Goal: Task Accomplishment & Management: Manage account settings

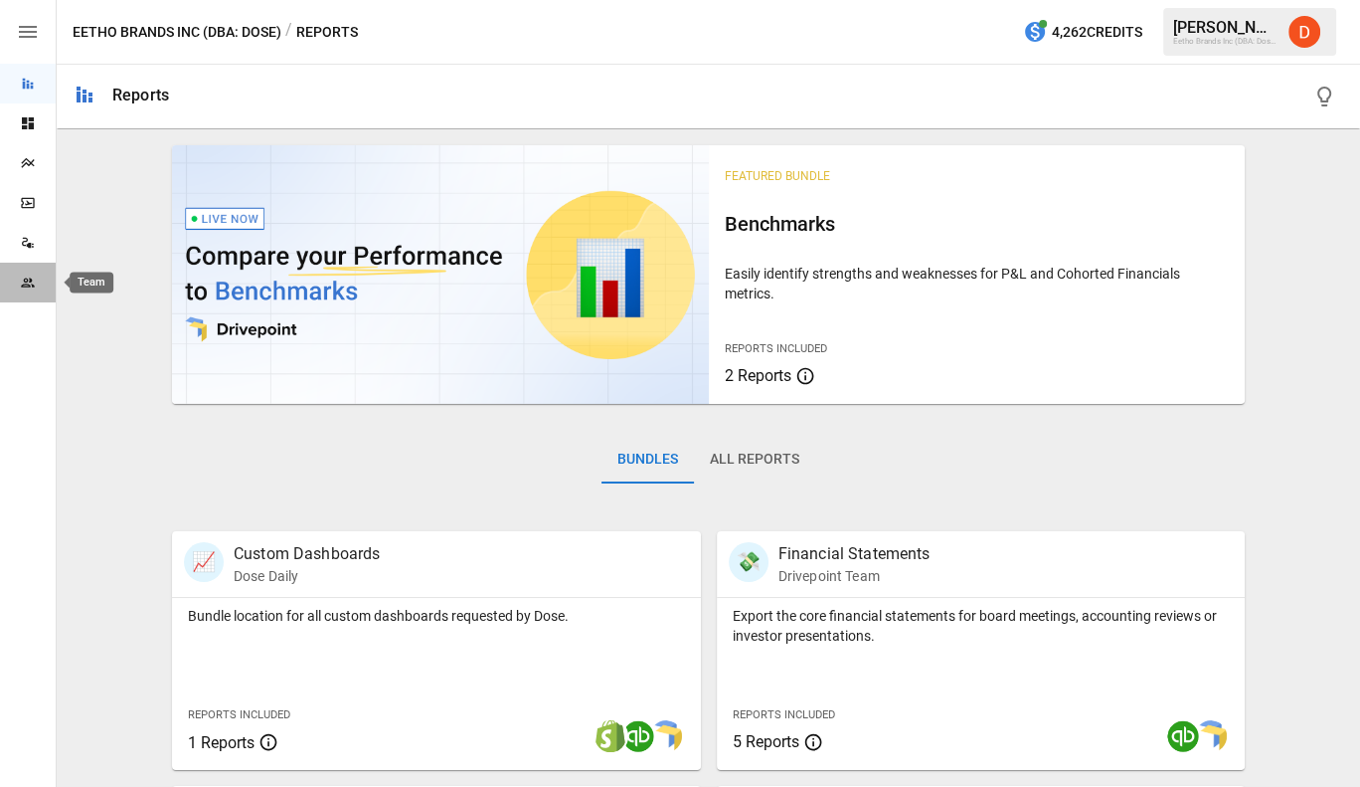
click at [30, 277] on icon "Team" at bounding box center [27, 281] width 13 height 9
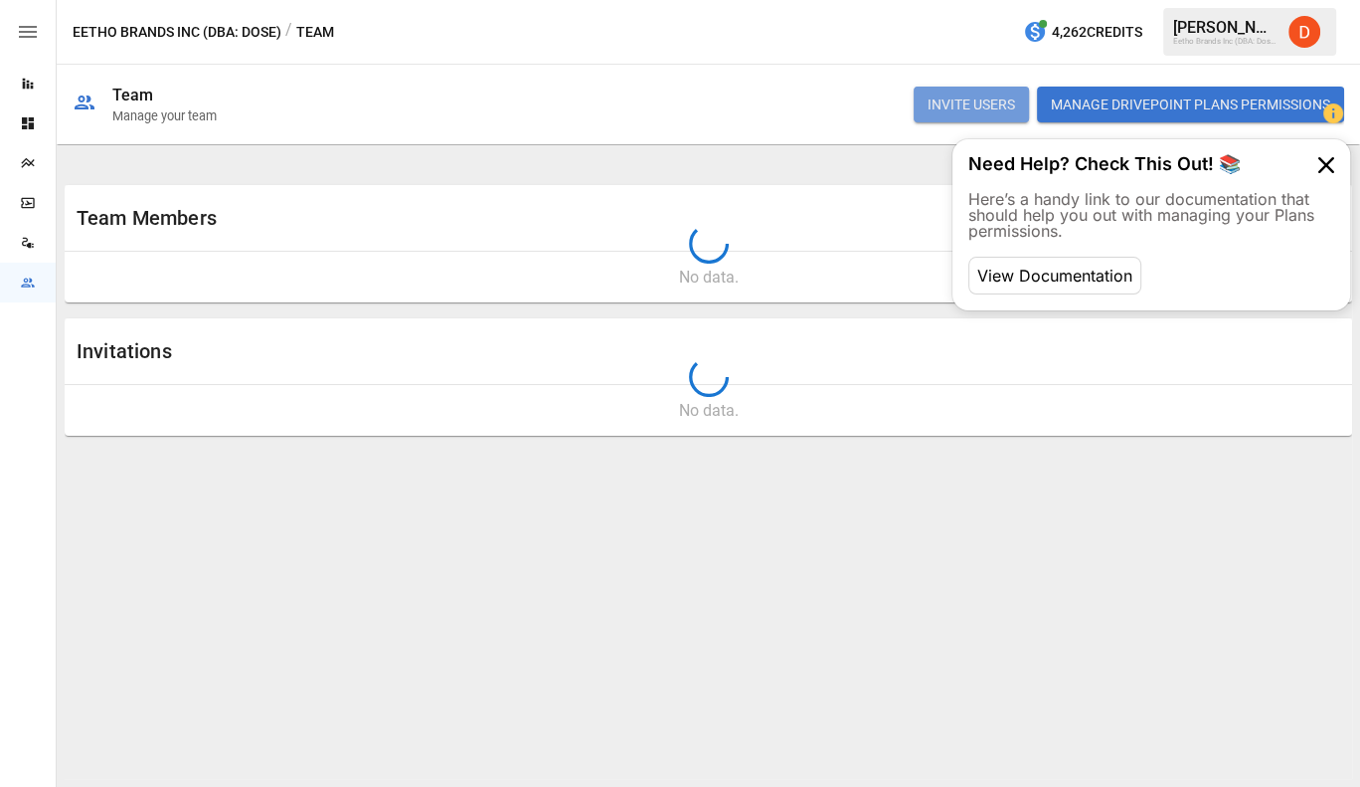
click at [960, 102] on button "INVITE USERS" at bounding box center [971, 105] width 115 height 36
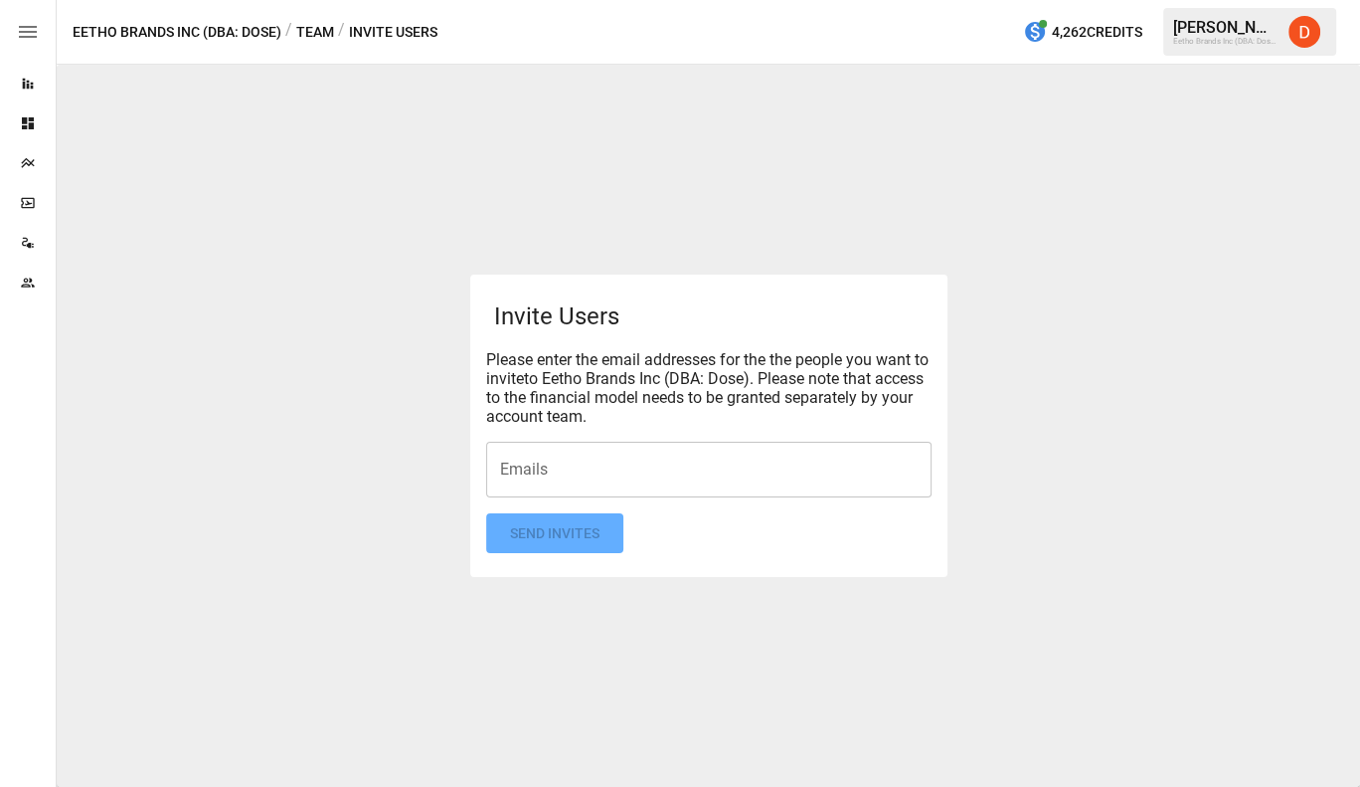
click at [571, 467] on input "Emails" at bounding box center [709, 469] width 428 height 38
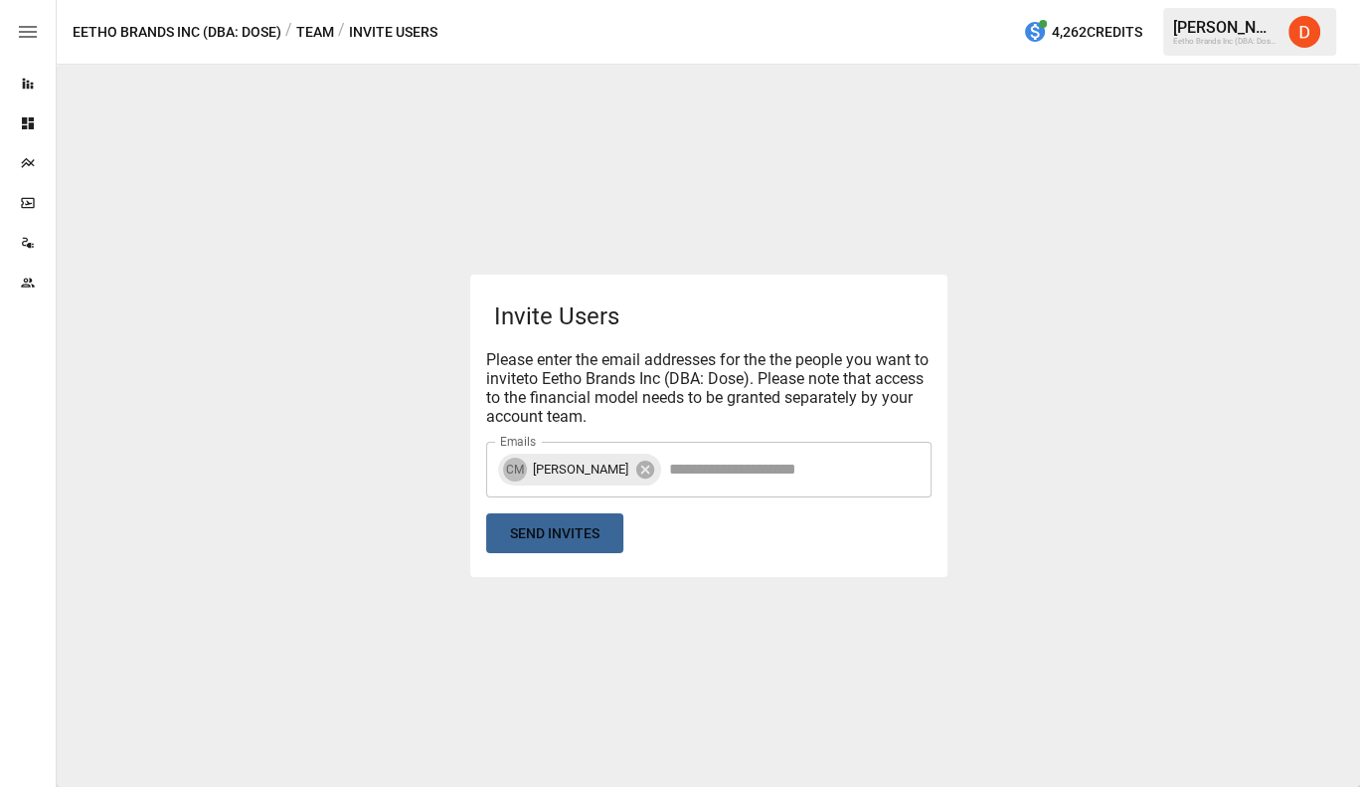
click at [571, 533] on button "Send Invites" at bounding box center [554, 533] width 137 height 41
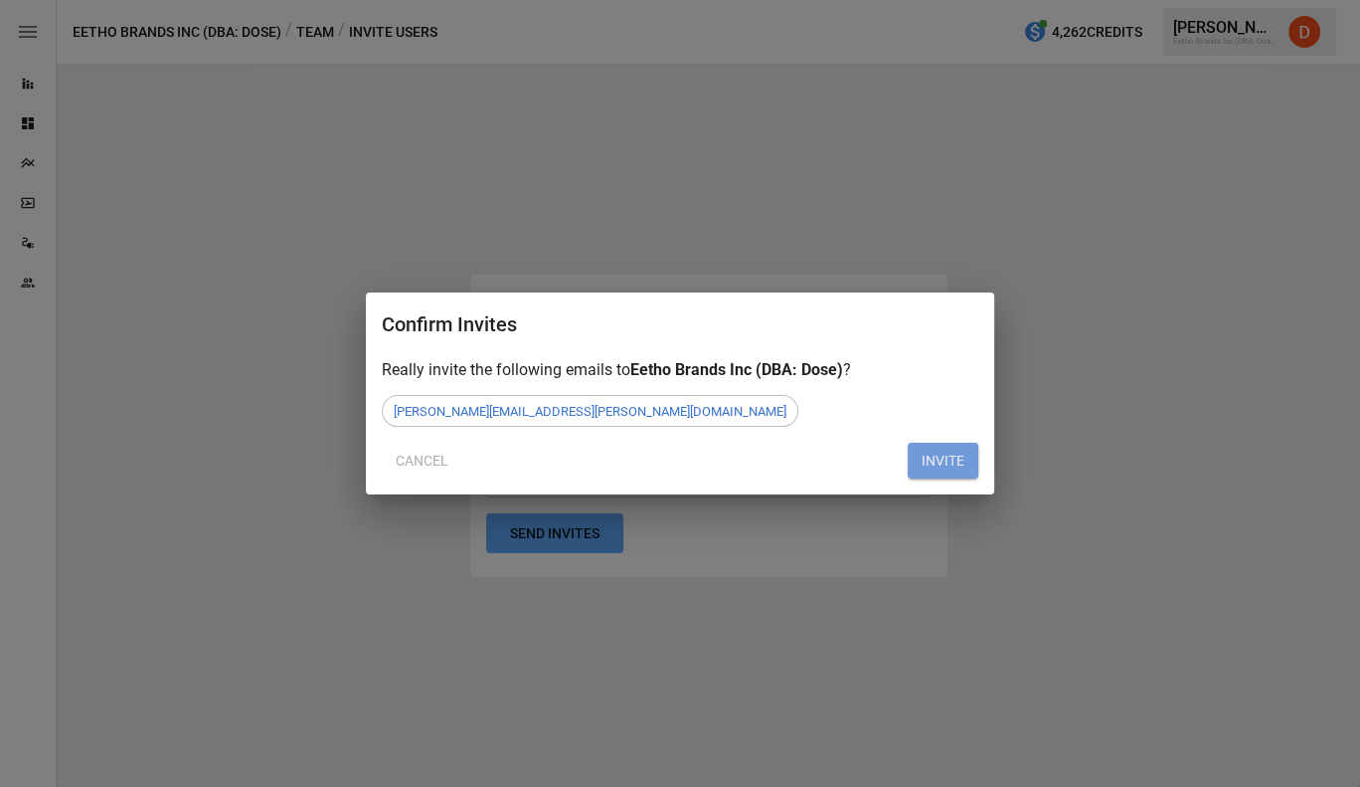
click at [957, 462] on button "INVITE" at bounding box center [943, 460] width 71 height 36
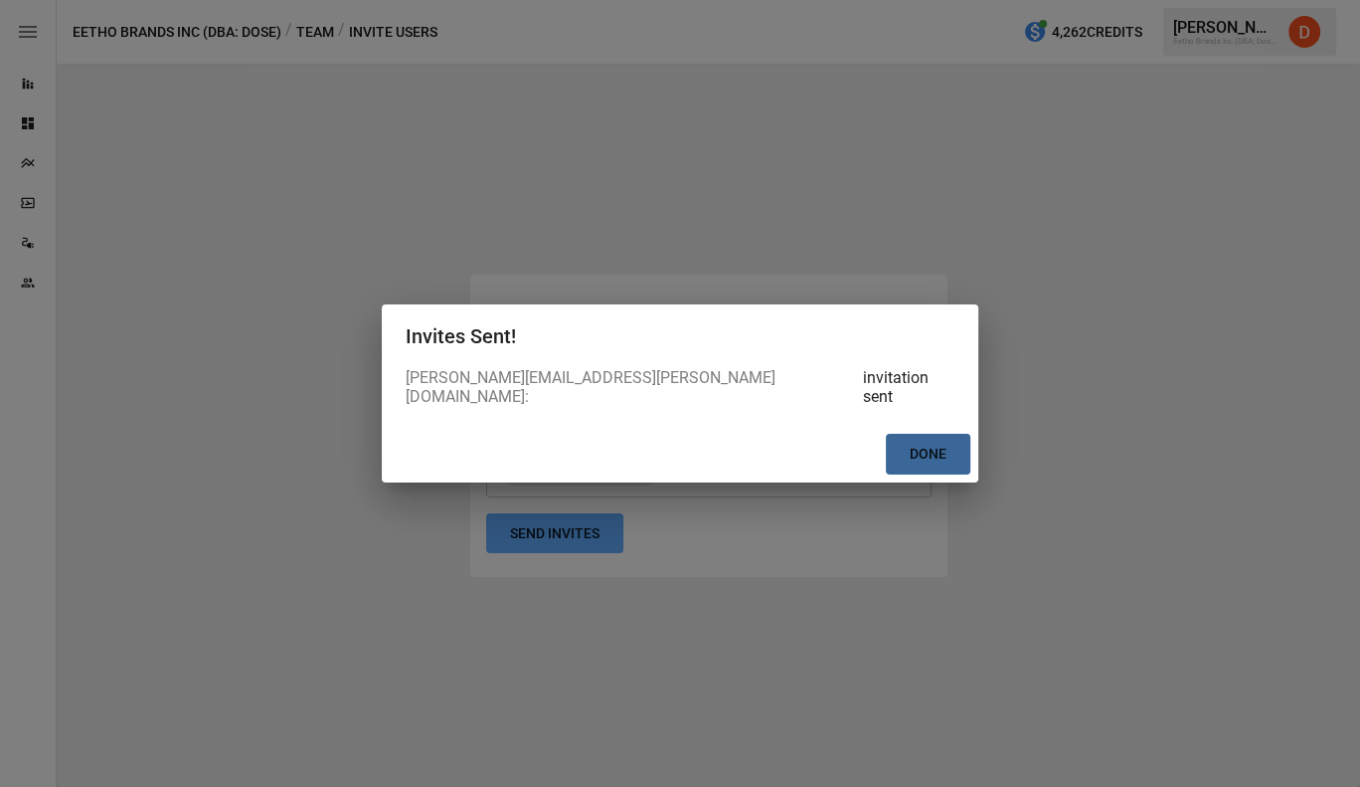
click at [941, 454] on button "Done" at bounding box center [928, 454] width 85 height 41
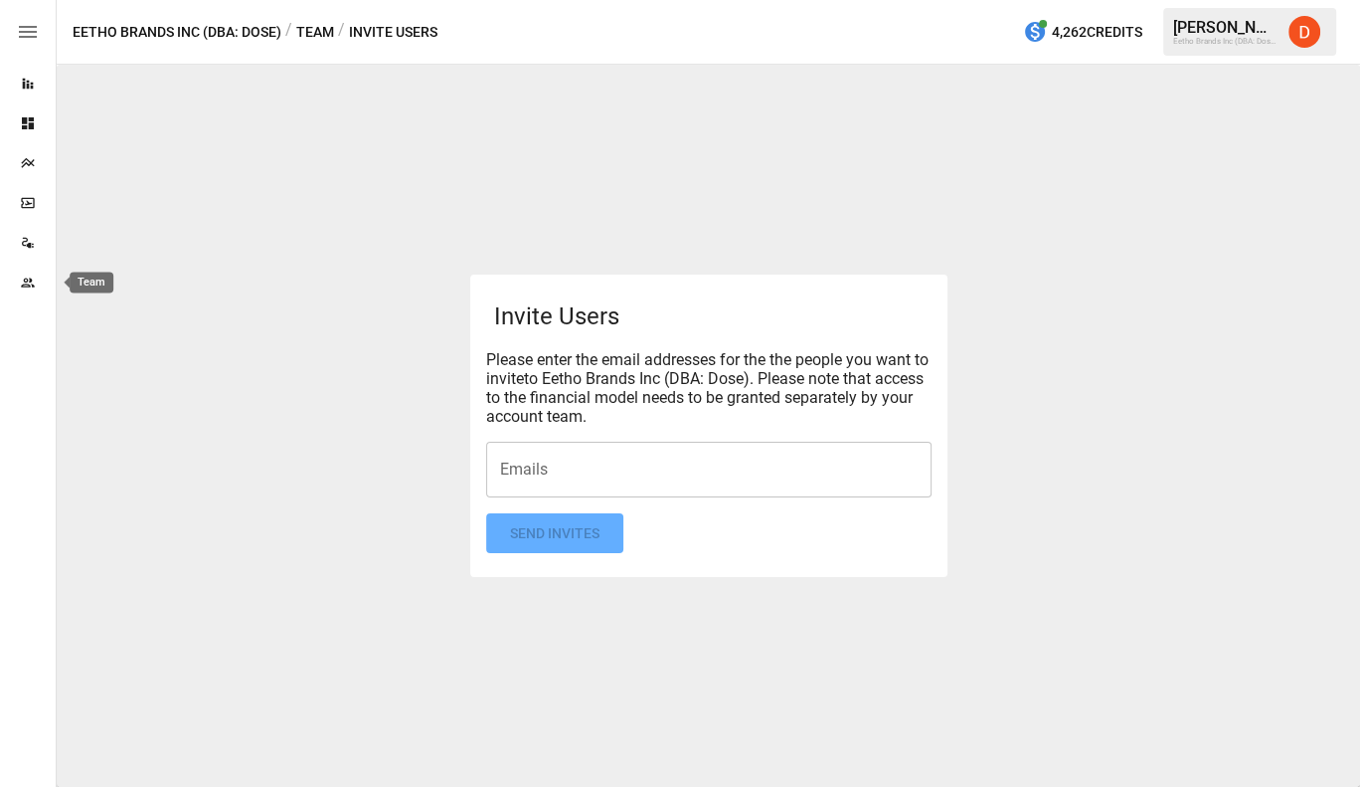
click at [27, 278] on icon "Team" at bounding box center [27, 281] width 13 height 9
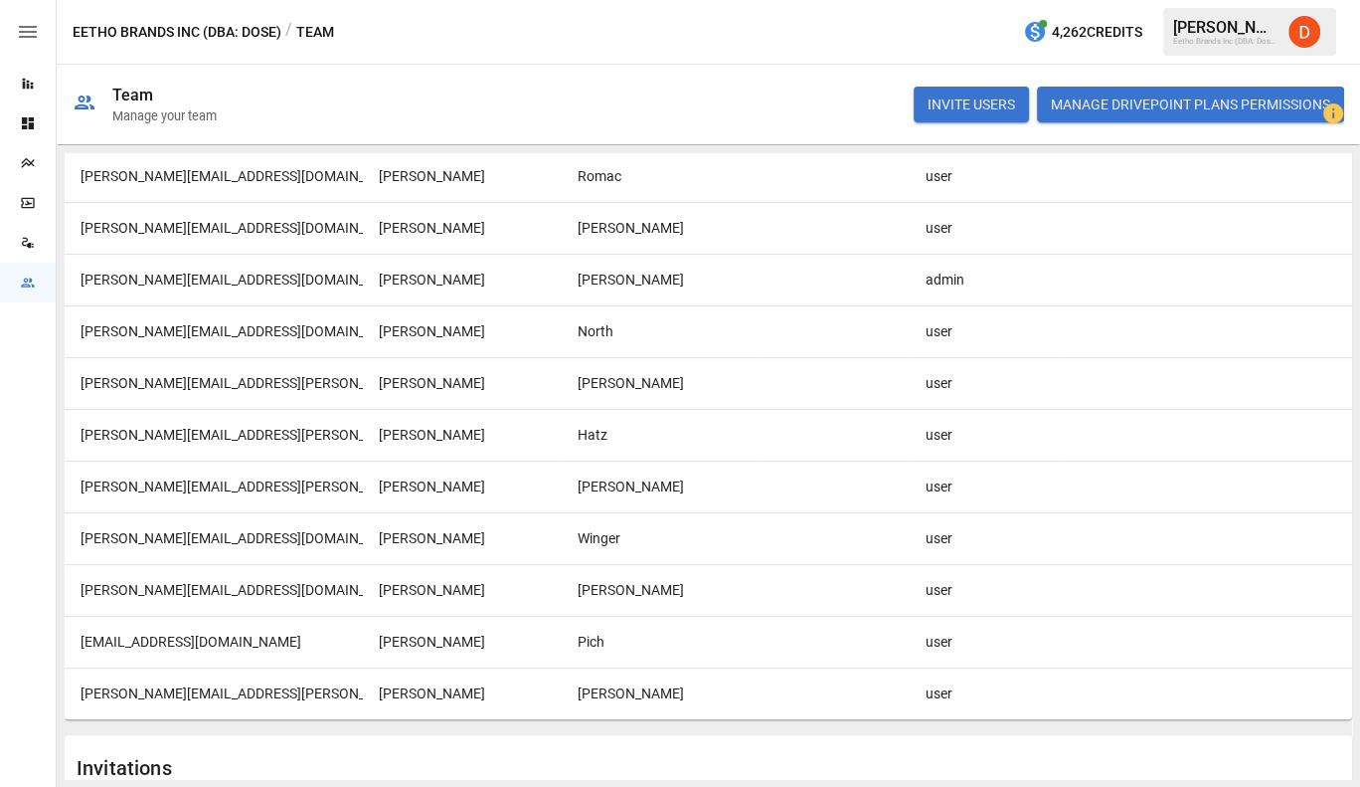
scroll to position [679, 0]
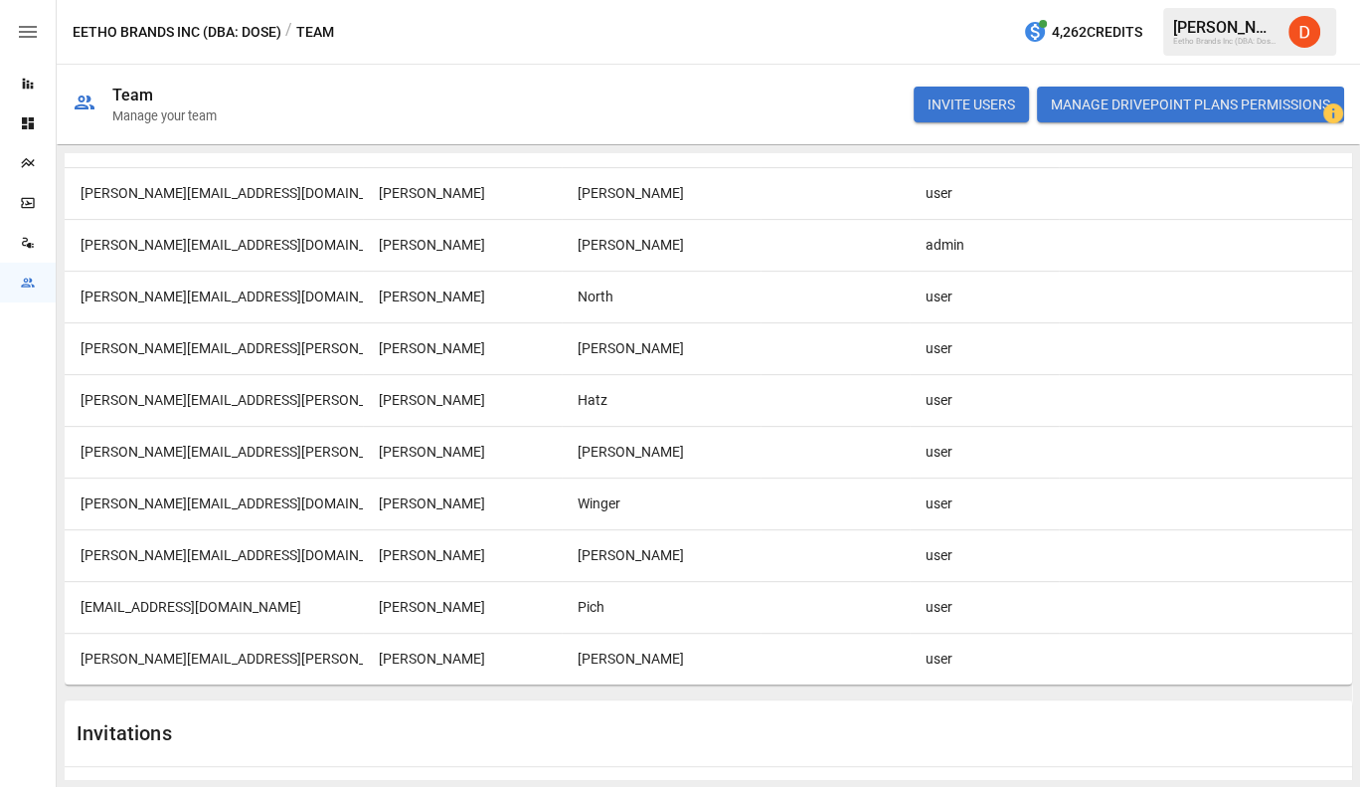
click at [1041, 600] on div "user" at bounding box center [984, 607] width 149 height 52
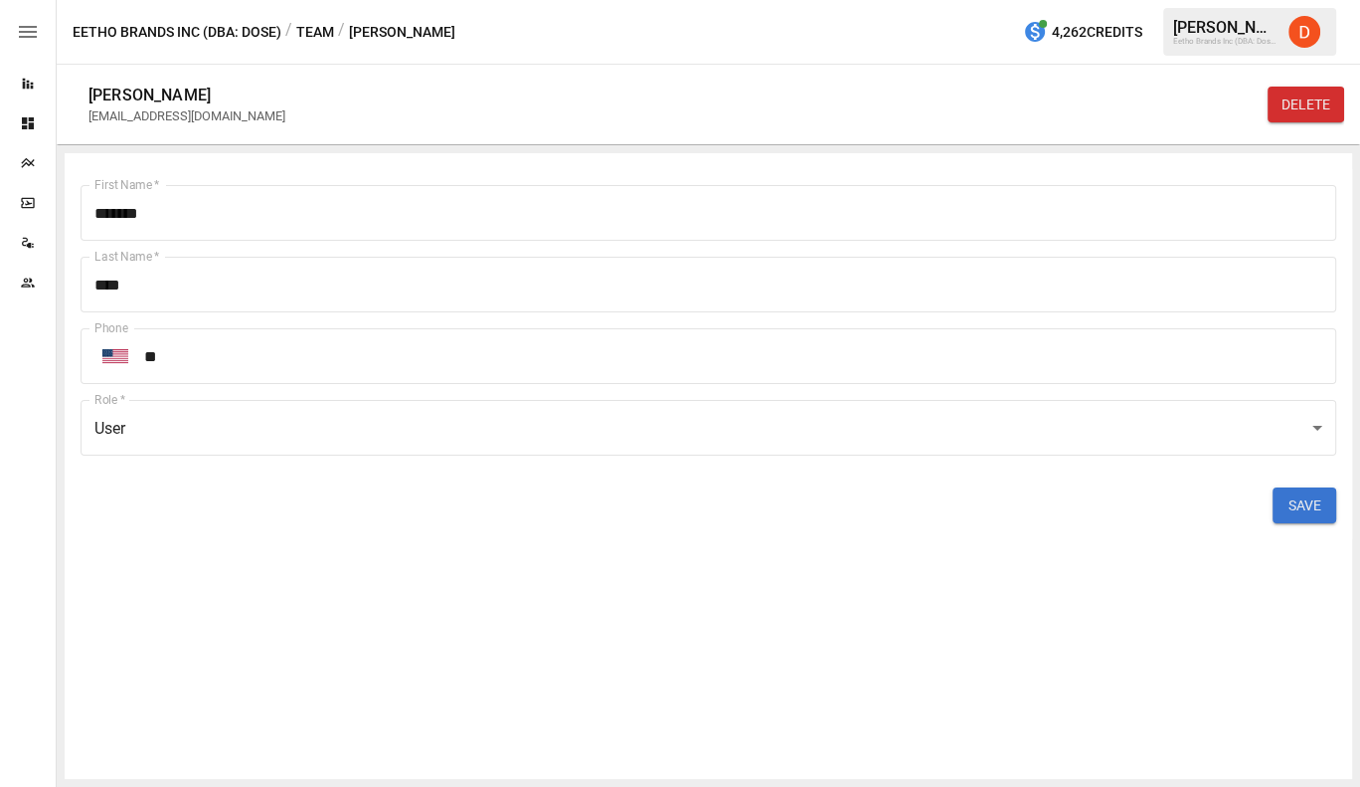
click at [1310, 109] on button "DELETE" at bounding box center [1306, 105] width 77 height 36
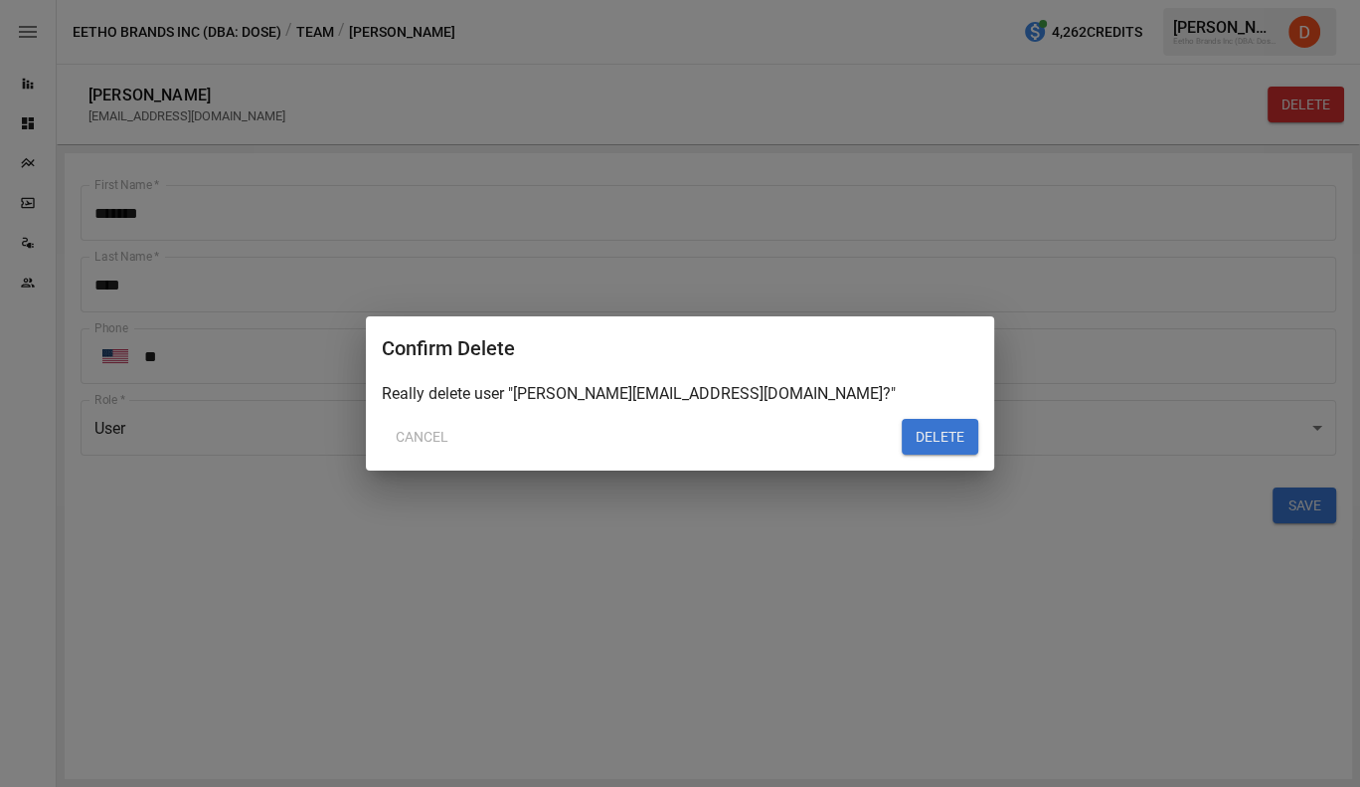
click at [938, 442] on button "DELETE" at bounding box center [940, 437] width 77 height 36
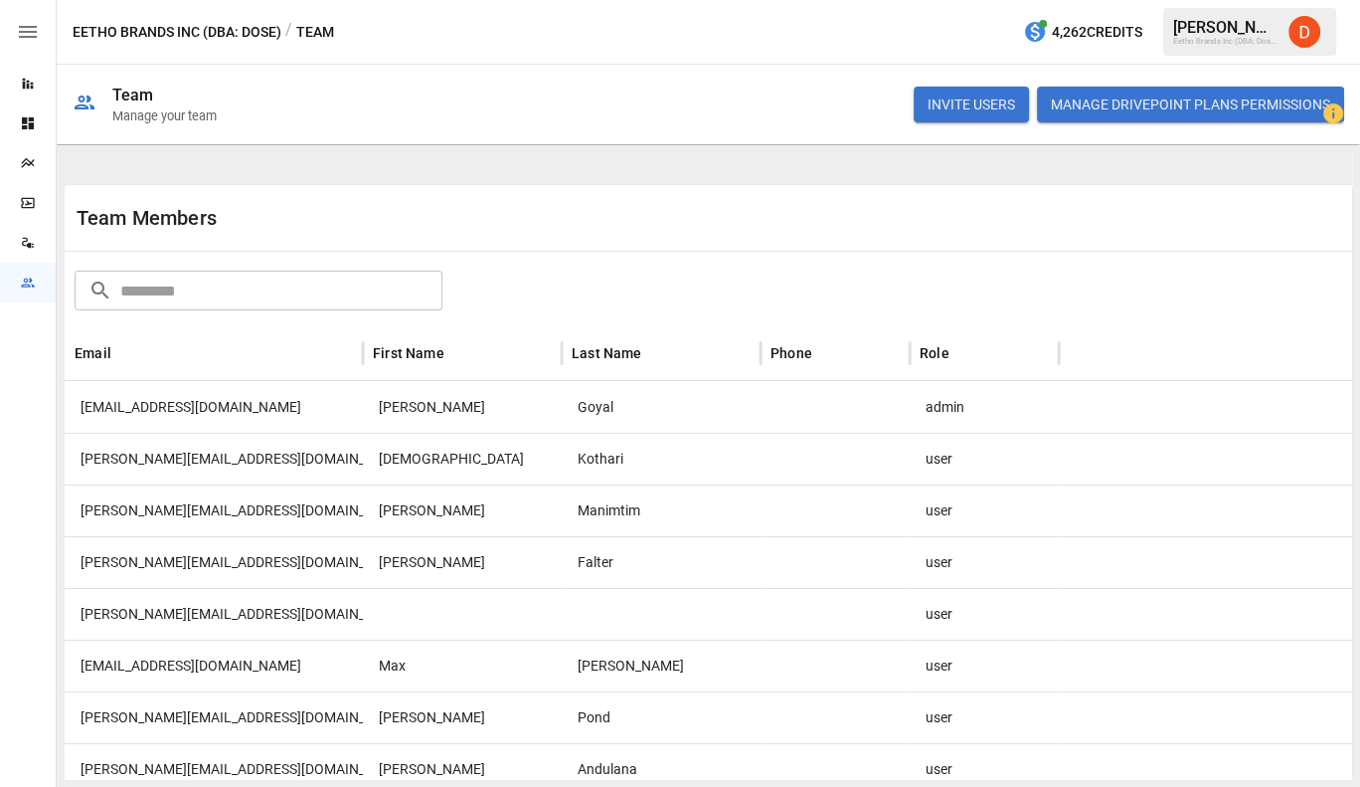
click at [181, 463] on div "[PERSON_NAME][EMAIL_ADDRESS][DOMAIN_NAME]" at bounding box center [214, 459] width 298 height 52
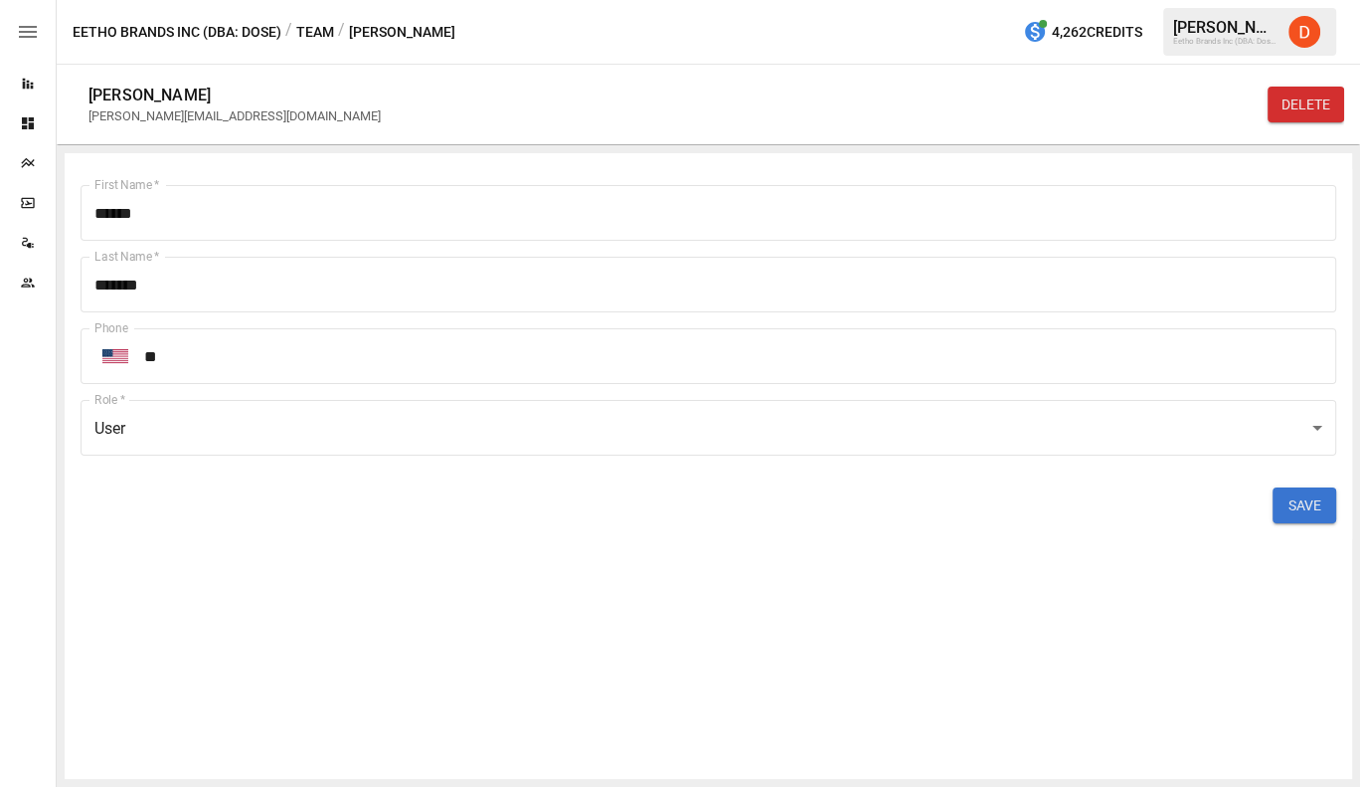
click at [1324, 115] on button "DELETE" at bounding box center [1306, 105] width 77 height 36
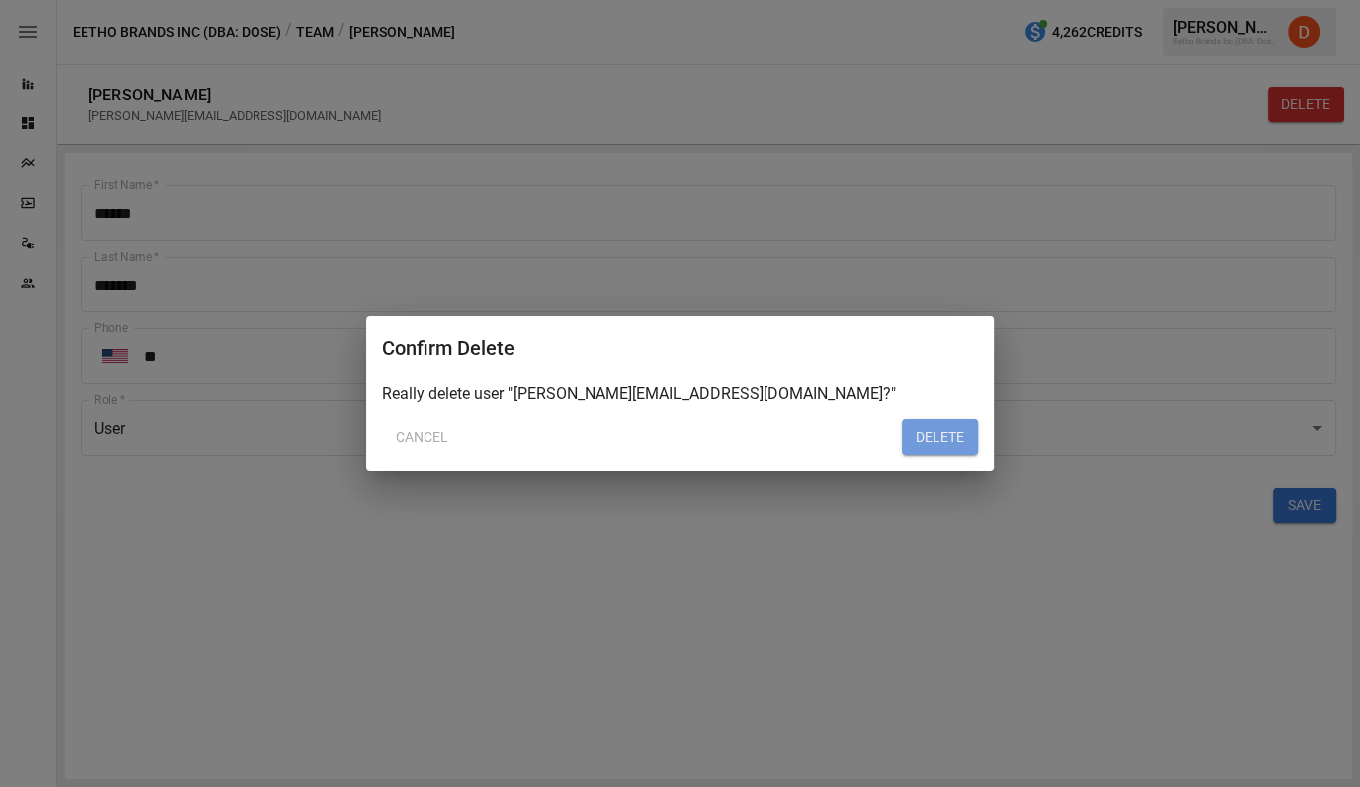
click at [947, 440] on button "DELETE" at bounding box center [940, 437] width 77 height 36
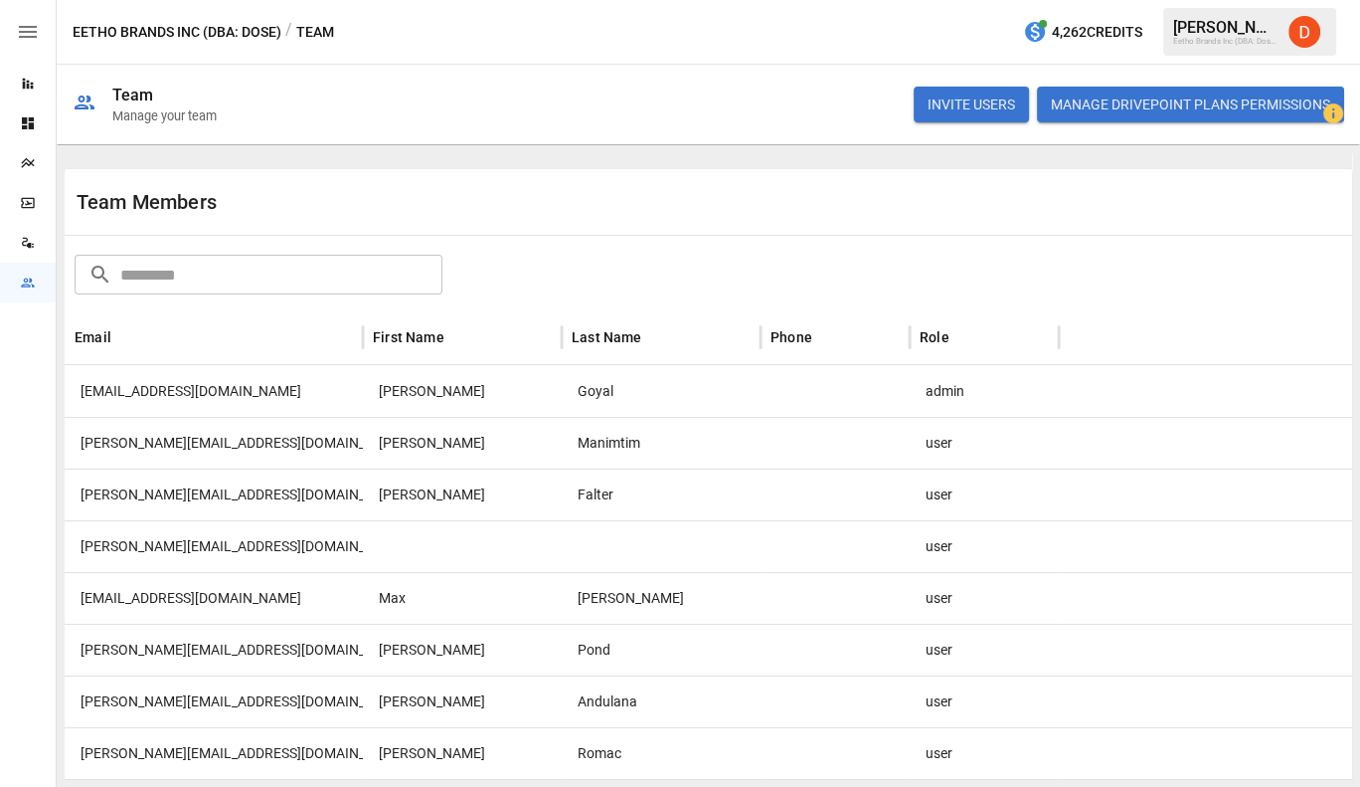
scroll to position [18, 0]
click at [610, 442] on div "Manimtim" at bounding box center [661, 441] width 199 height 52
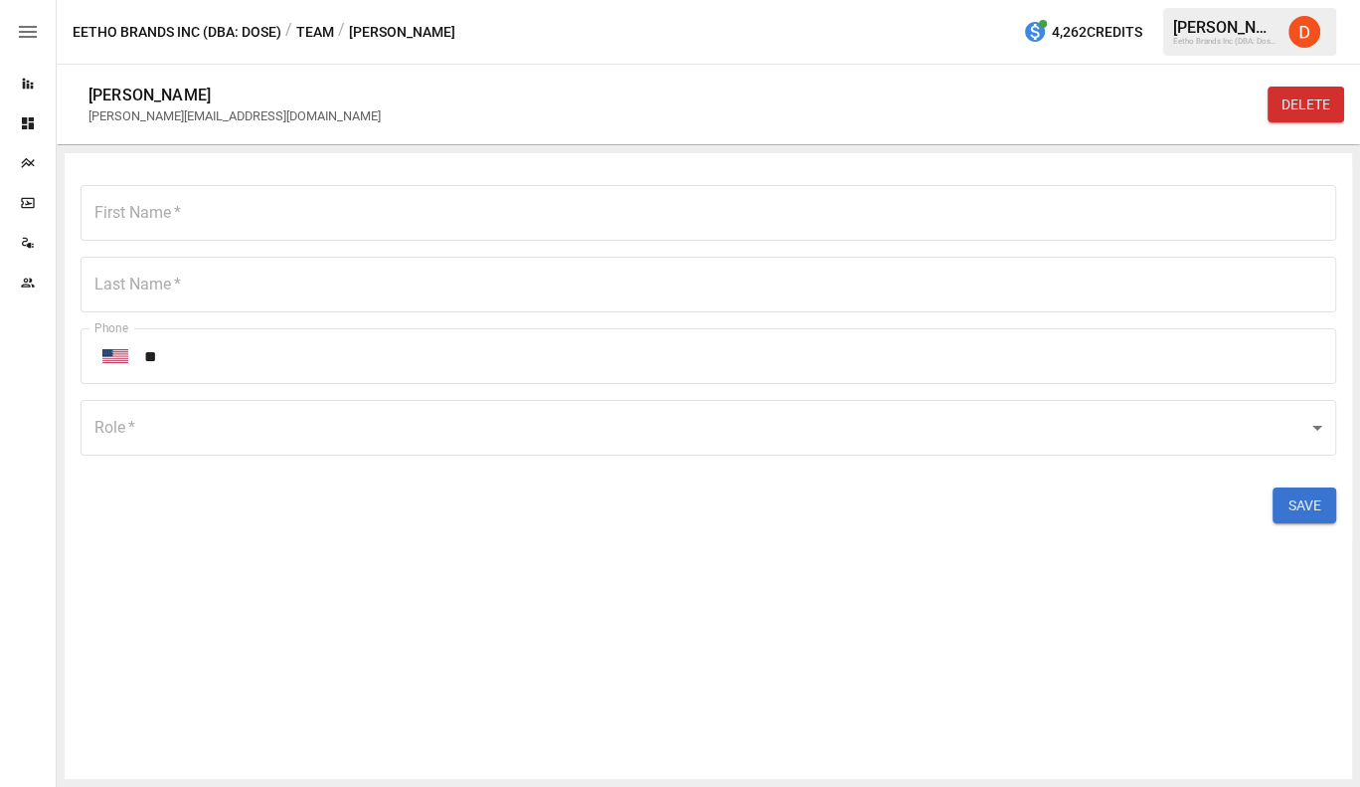
type input "*****"
type input "********"
type input "****"
click at [610, 0] on body "Reports Dashboards Plans SmartModel ™ Data Sources Team Eetho Brands Inc (DBA: …" at bounding box center [680, 0] width 1360 height 0
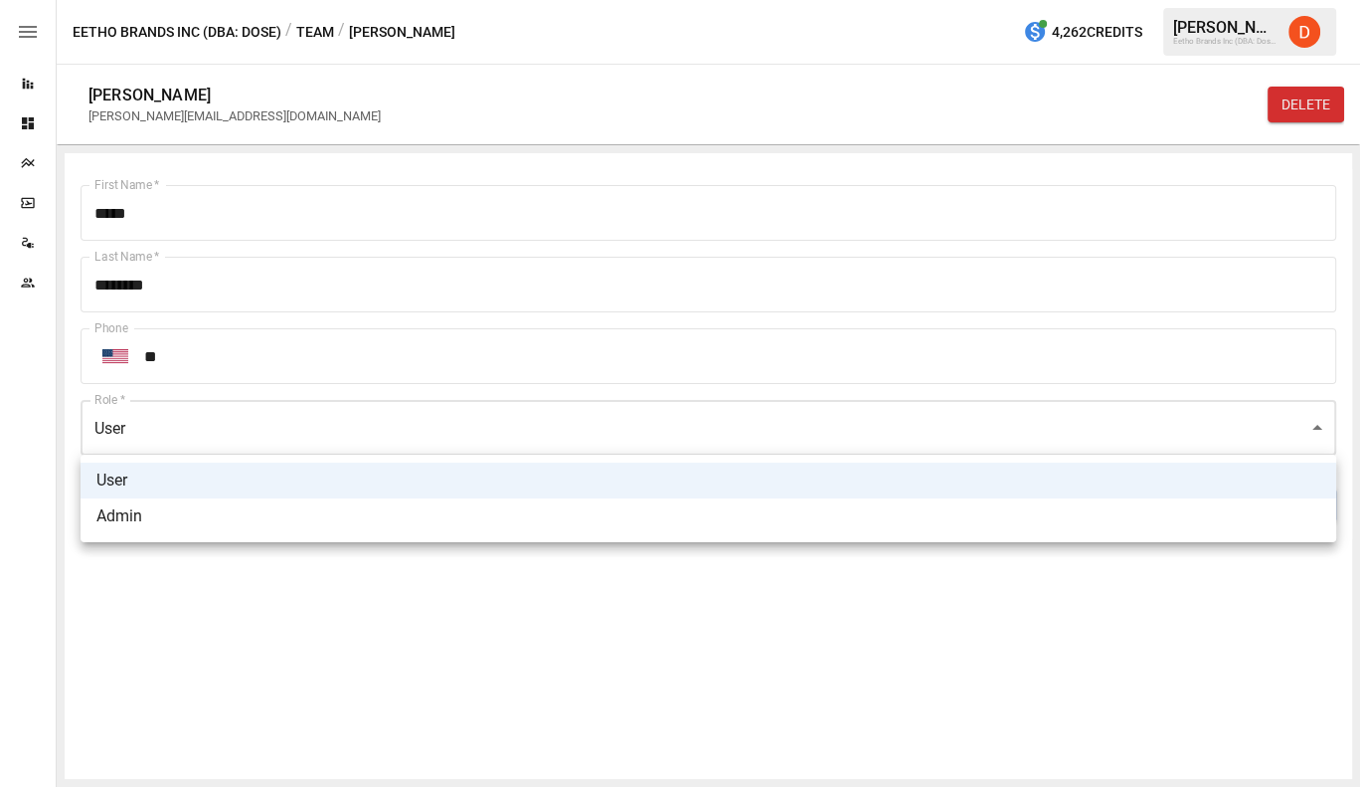
click at [413, 647] on div at bounding box center [680, 393] width 1360 height 787
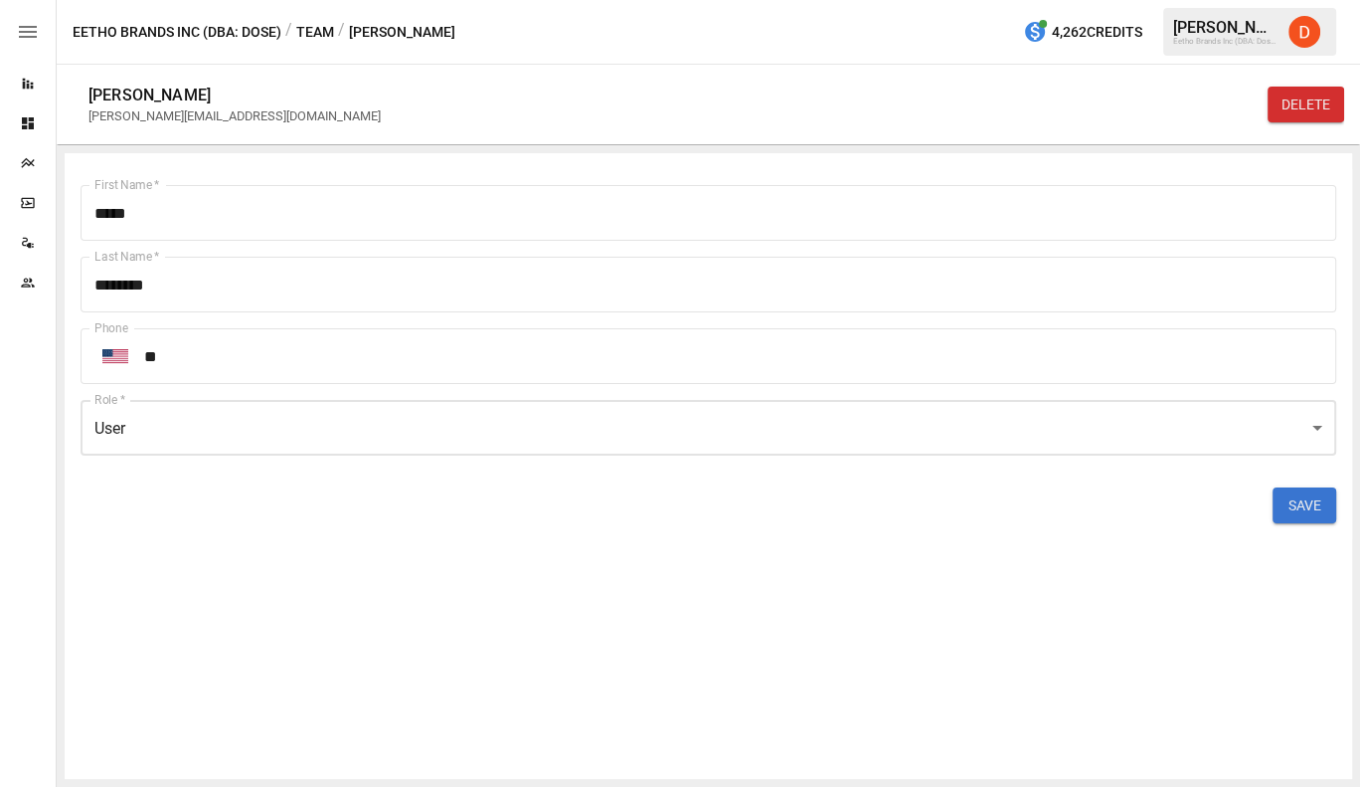
click at [1309, 109] on button "DELETE" at bounding box center [1306, 105] width 77 height 36
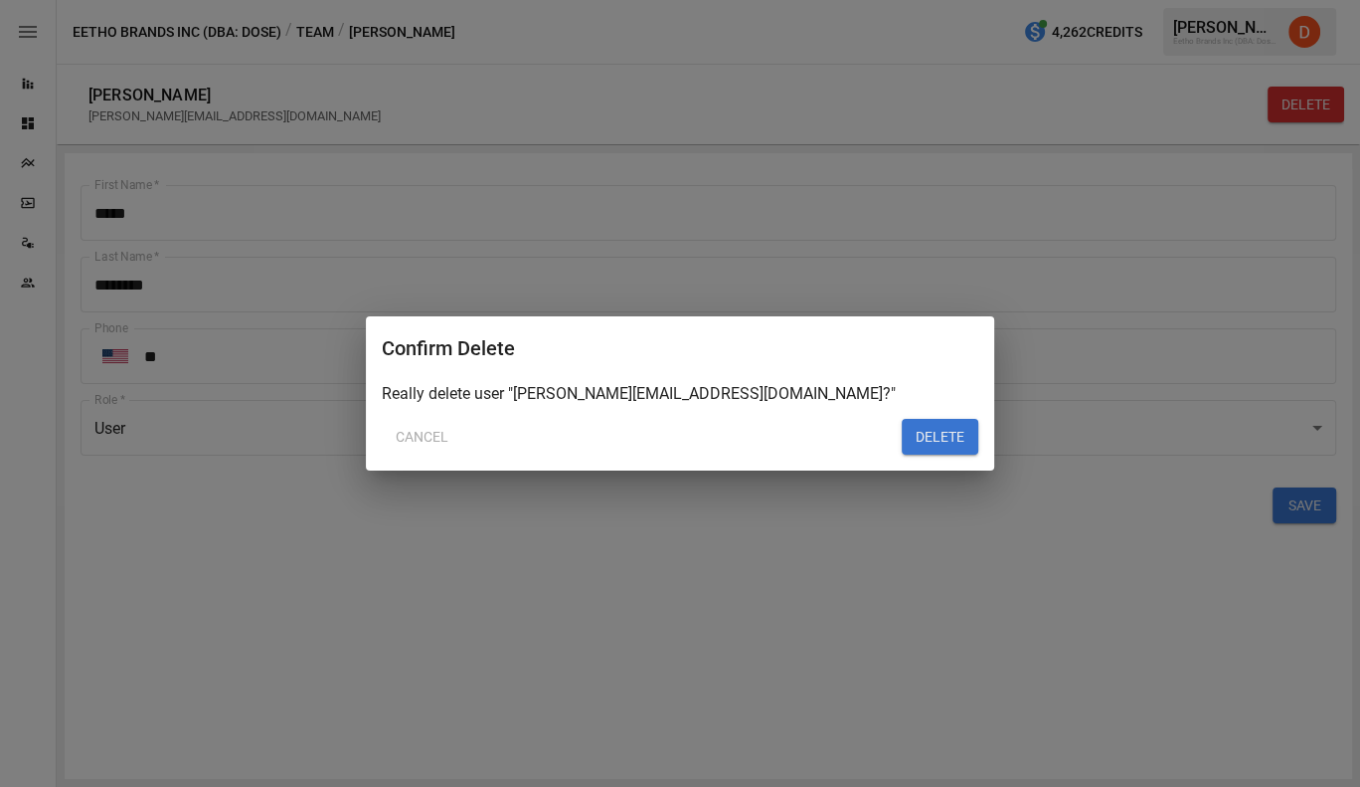
click at [956, 437] on button "DELETE" at bounding box center [940, 437] width 77 height 36
